Goal: Task Accomplishment & Management: Manage account settings

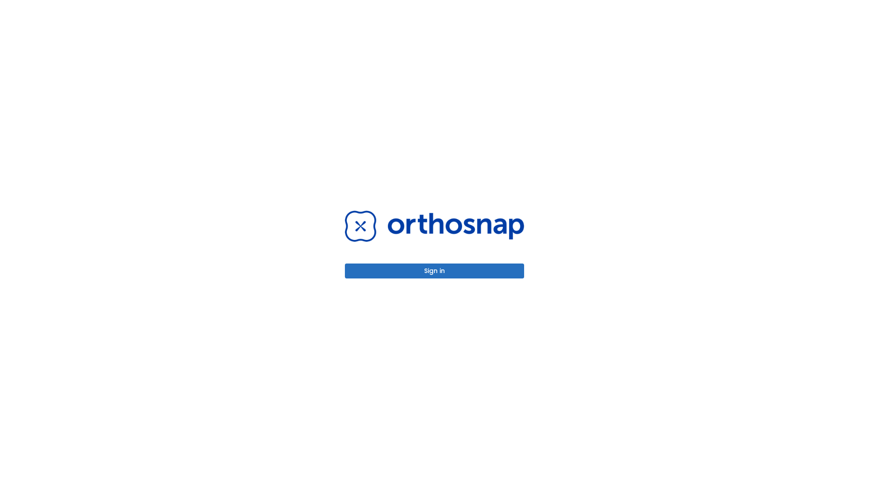
click at [435, 271] on button "Sign in" at bounding box center [434, 271] width 179 height 15
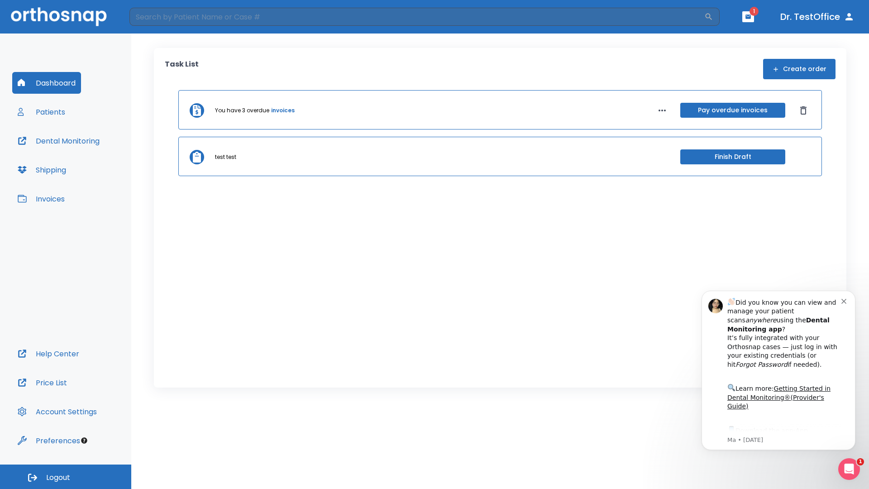
click at [66, 477] on span "Logout" at bounding box center [58, 478] width 24 height 10
